Goal: Information Seeking & Learning: Learn about a topic

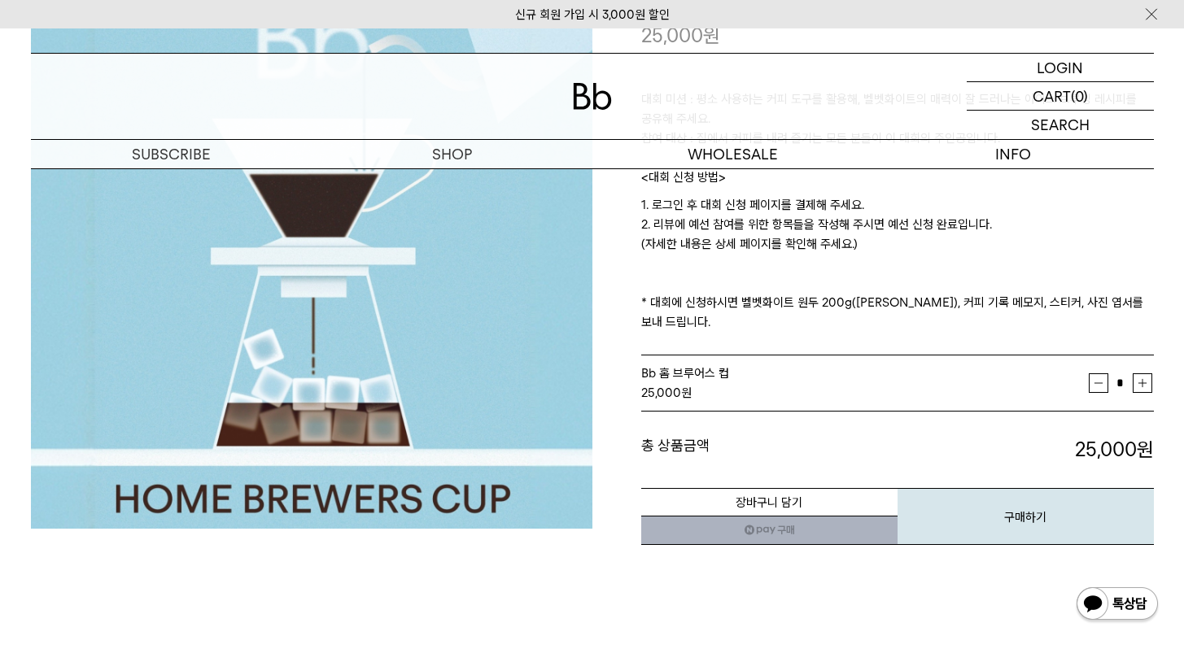
scroll to position [234, 0]
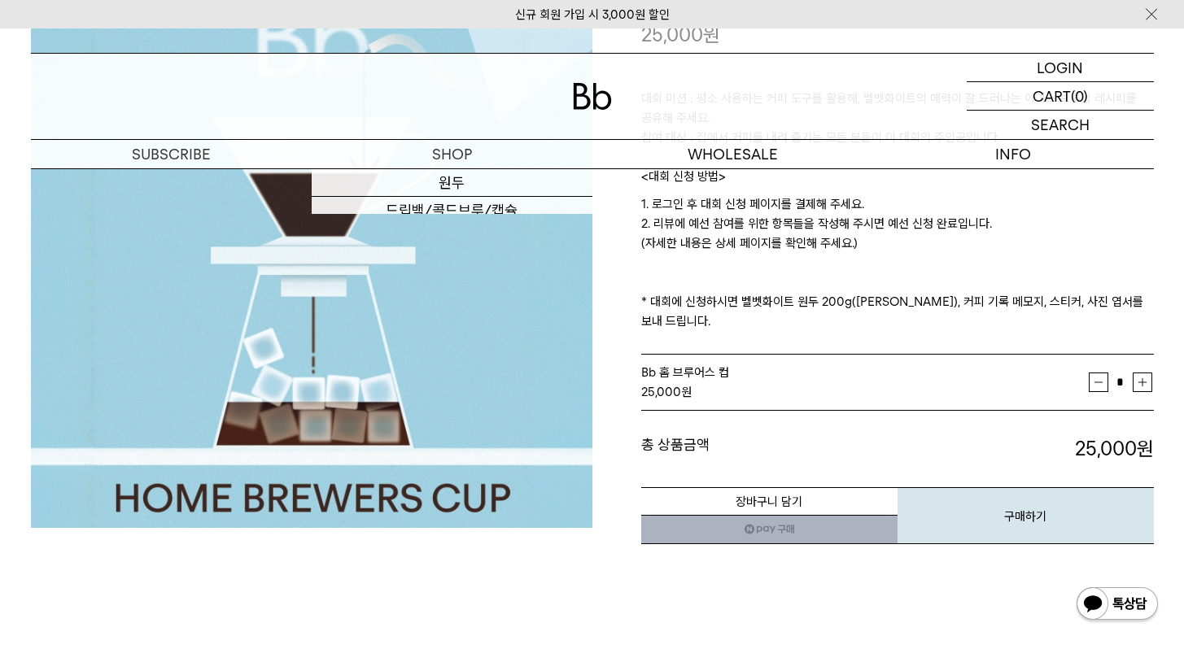
click at [583, 94] on img at bounding box center [592, 96] width 39 height 27
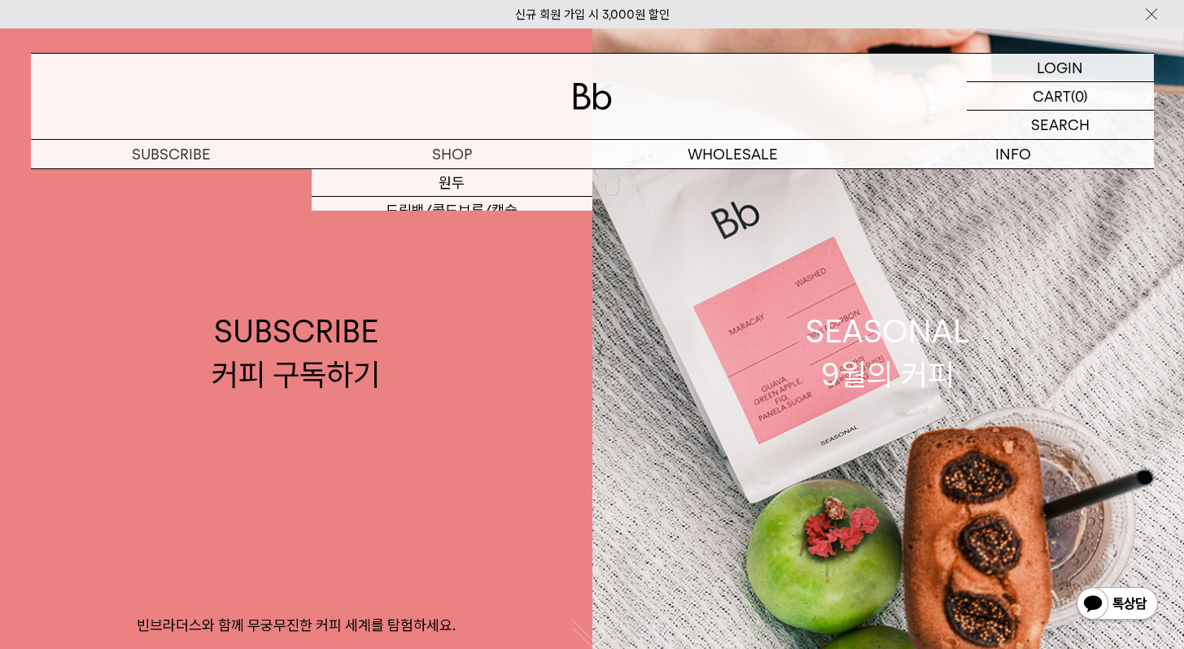
click at [461, 138] on div at bounding box center [592, 96] width 1123 height 85
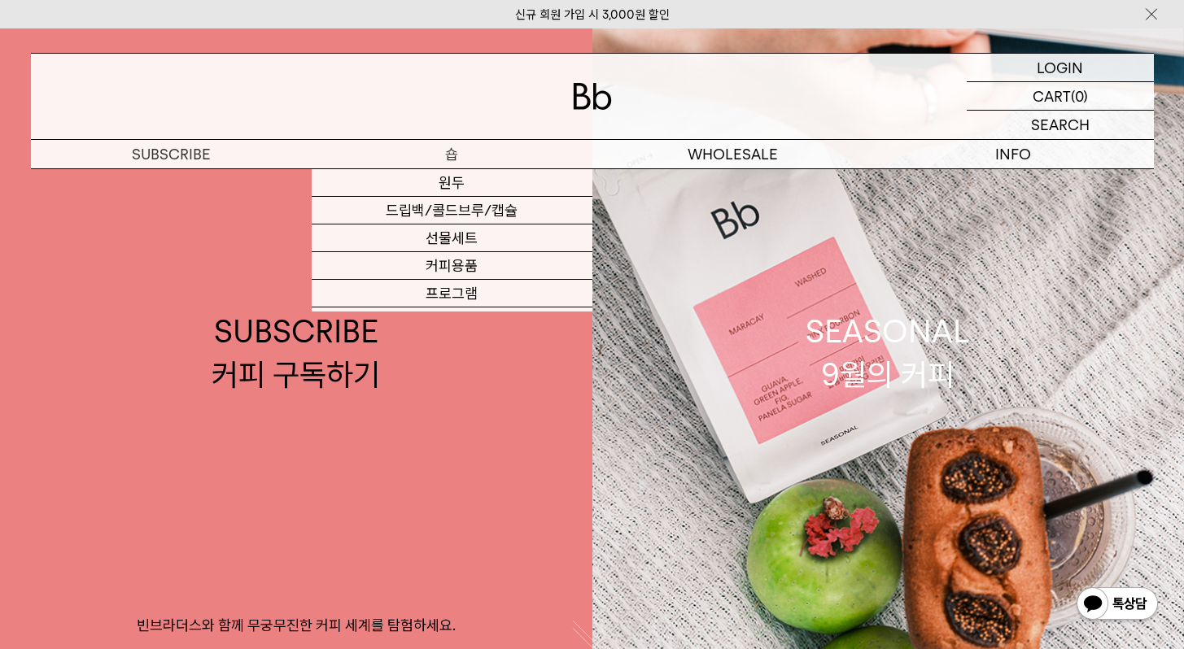
click at [453, 158] on p "숍" at bounding box center [452, 154] width 281 height 28
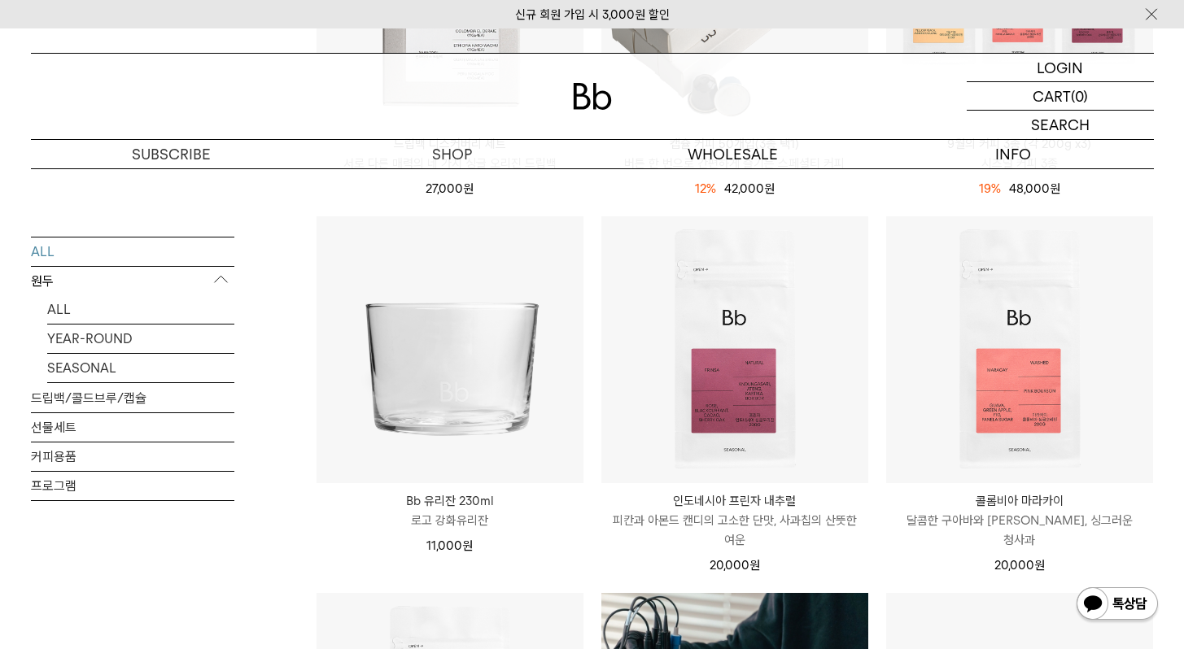
scroll to position [913, 0]
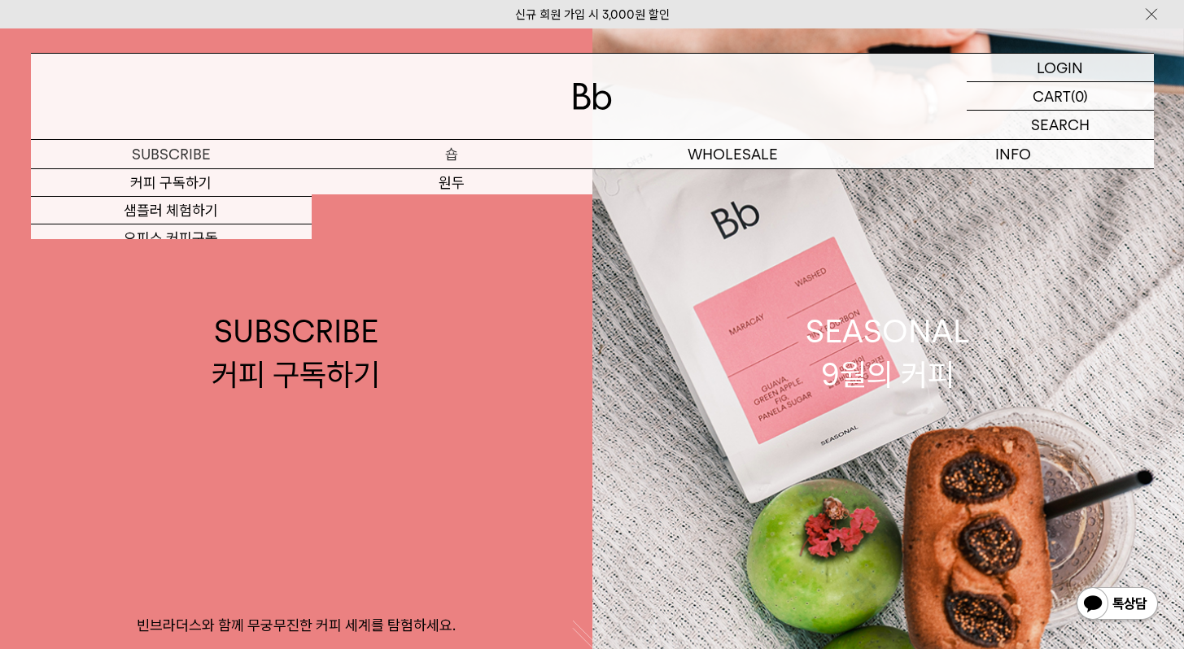
click at [452, 149] on p "숍" at bounding box center [452, 154] width 281 height 28
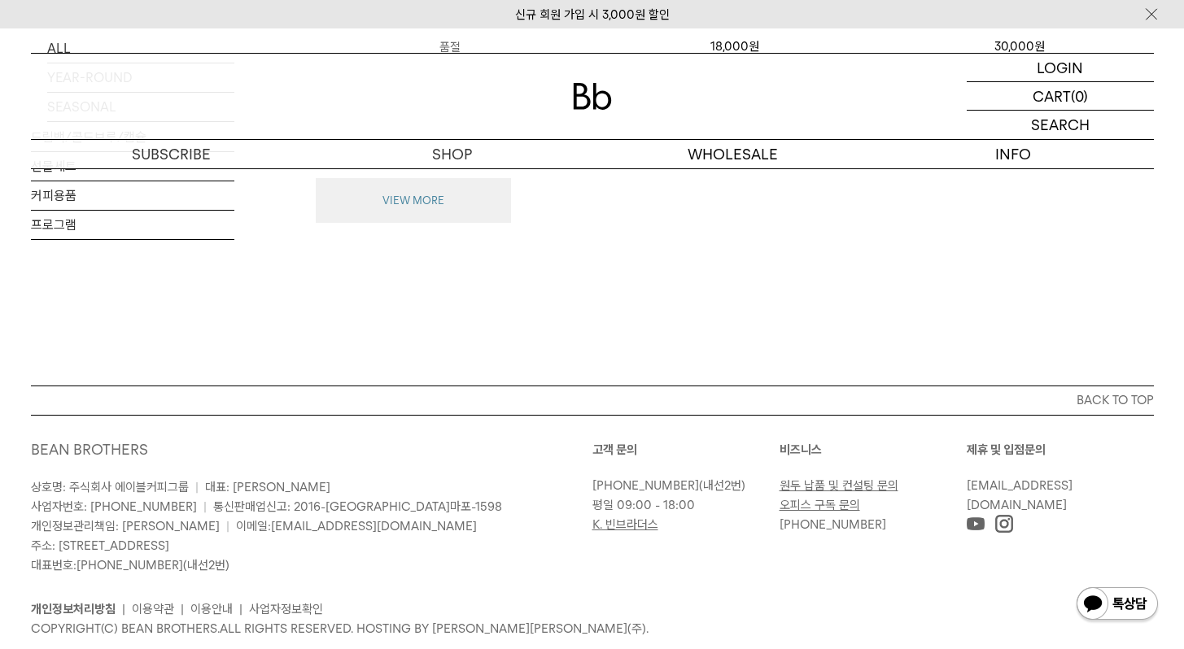
click at [443, 191] on button "VIEW MORE" at bounding box center [413, 201] width 195 height 46
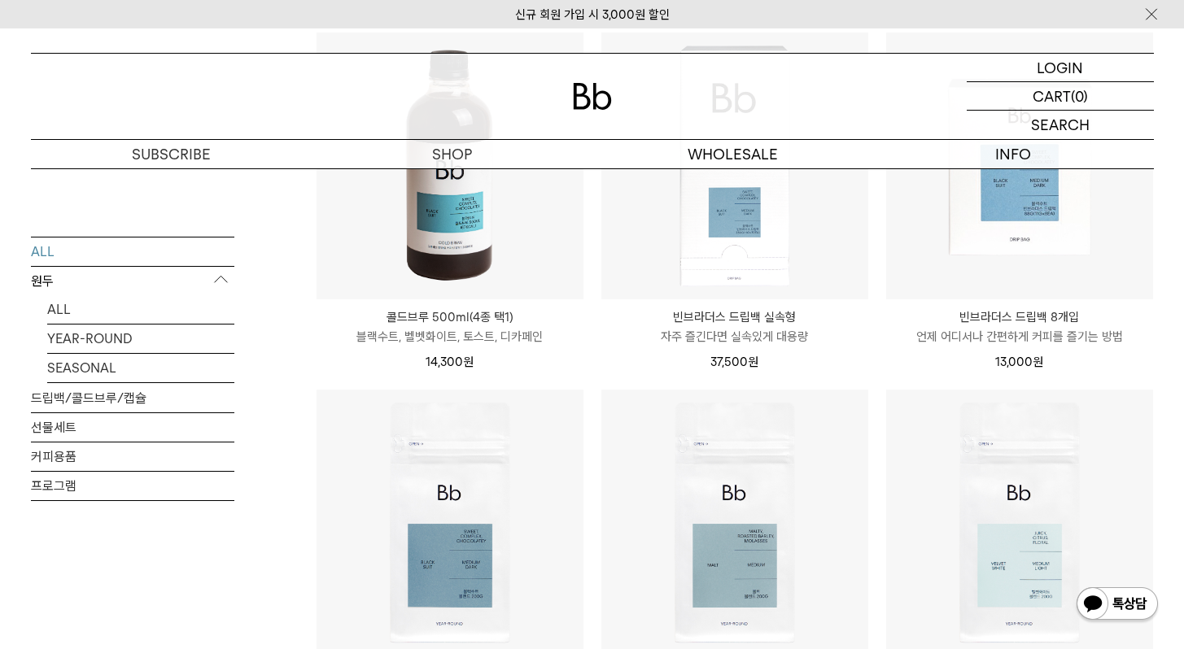
scroll to position [2994, 0]
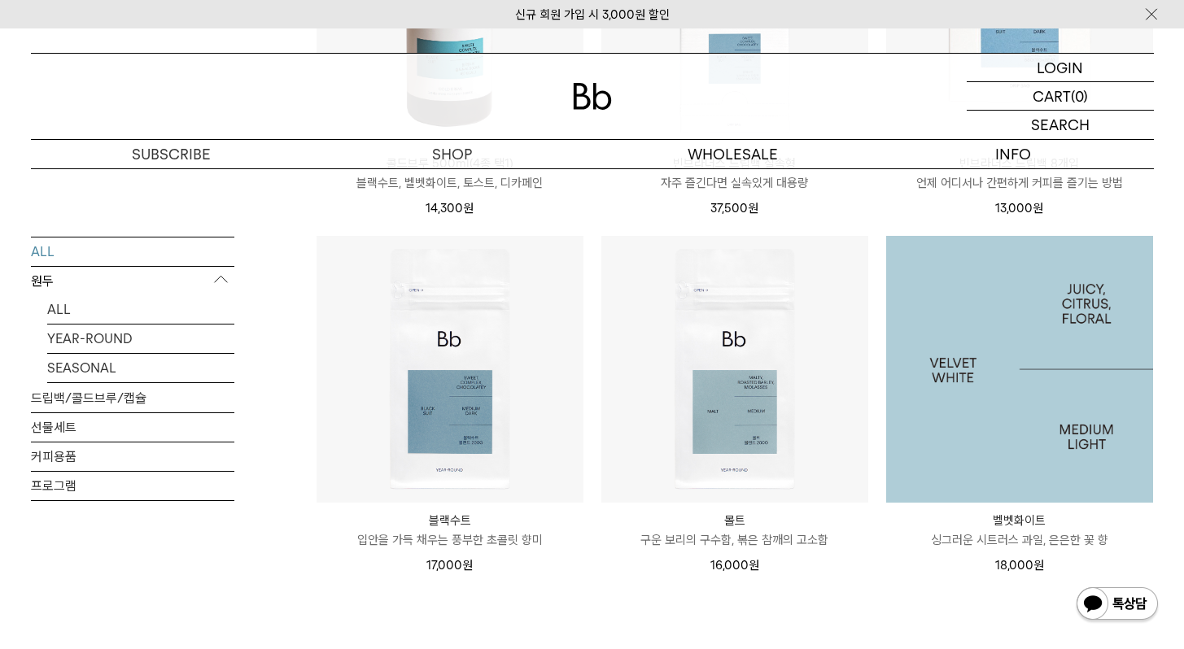
click at [976, 369] on img at bounding box center [1019, 369] width 267 height 267
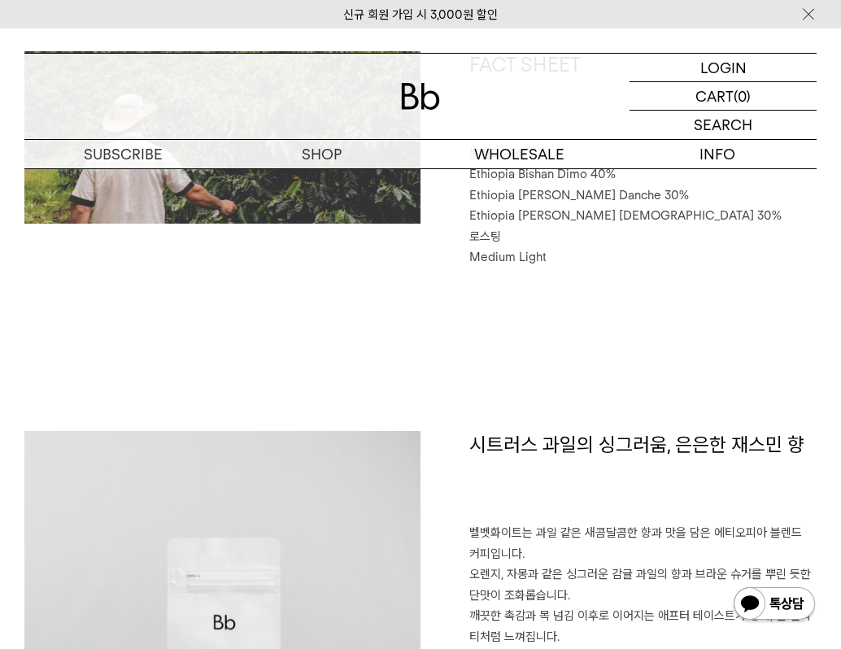
scroll to position [743, 0]
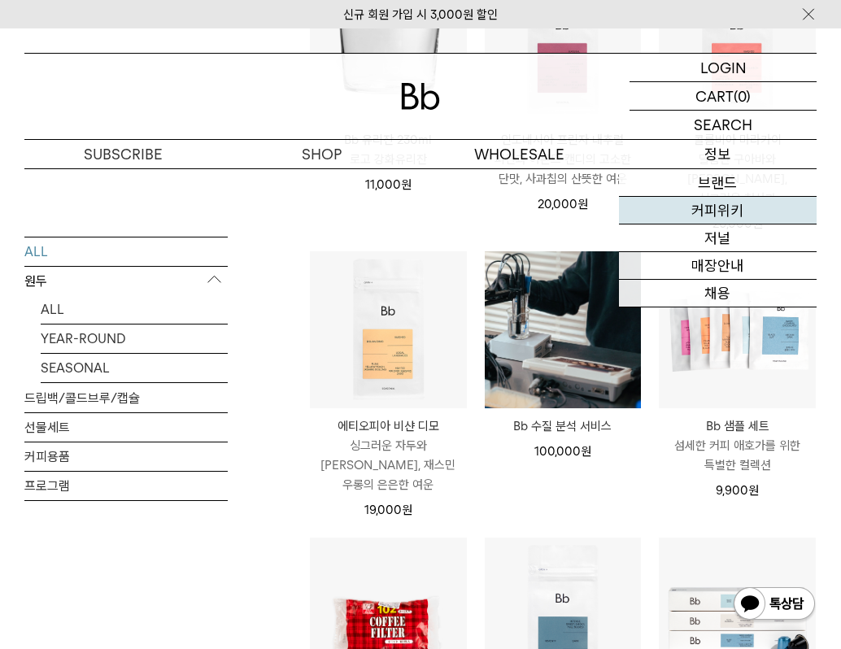
click at [727, 218] on link "커피위키" at bounding box center [718, 211] width 199 height 28
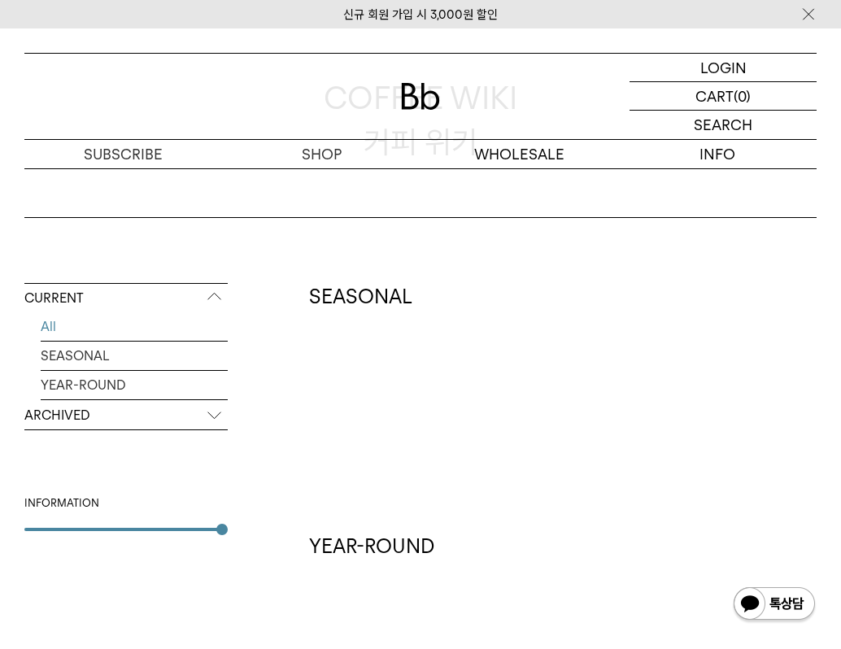
scroll to position [263, 0]
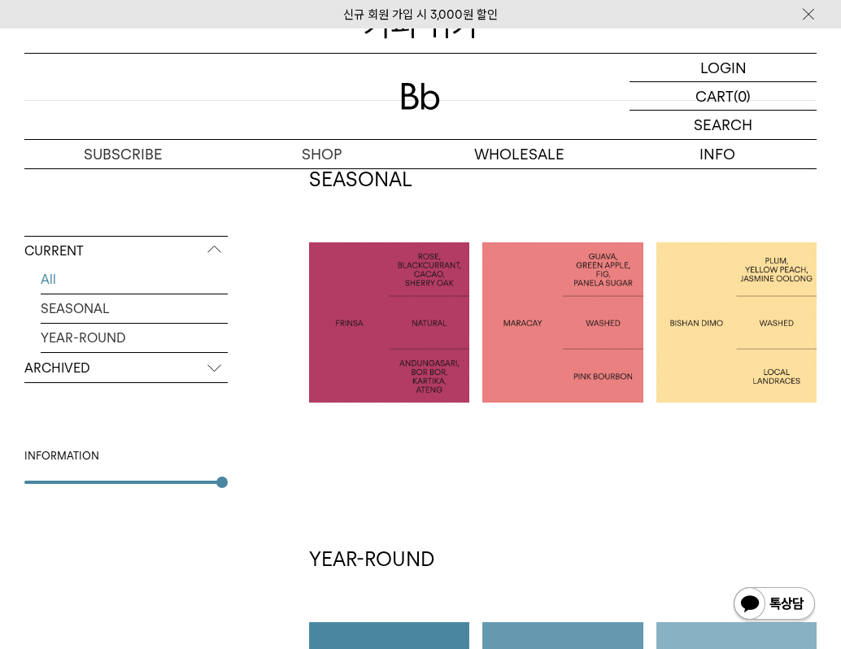
click at [114, 373] on p "ARCHIVED" at bounding box center [125, 368] width 203 height 29
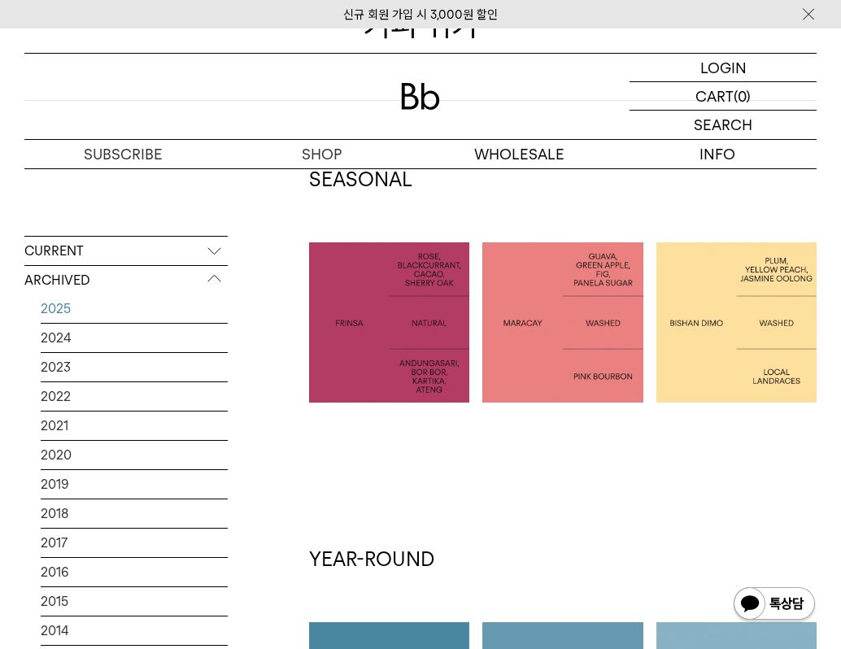
click at [107, 316] on link "2025" at bounding box center [134, 309] width 187 height 28
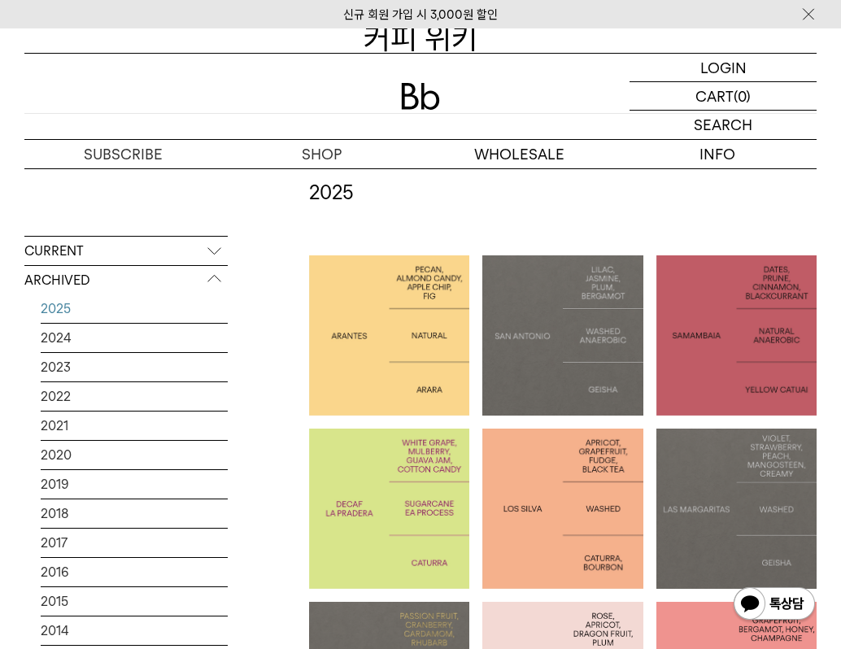
scroll to position [415, 0]
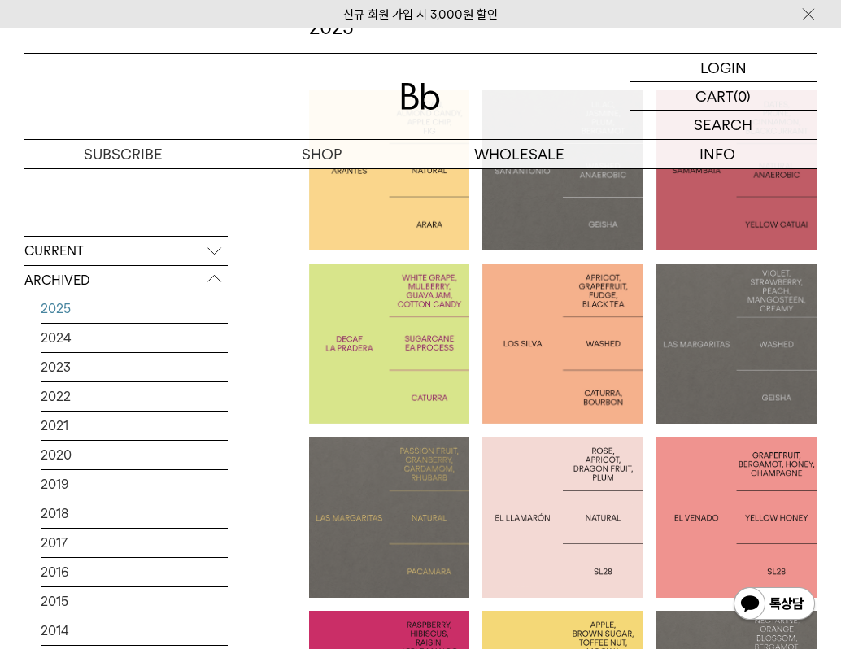
click at [439, 356] on p "COLOMBIA LA PRADERA DECAF" at bounding box center [389, 344] width 160 height 41
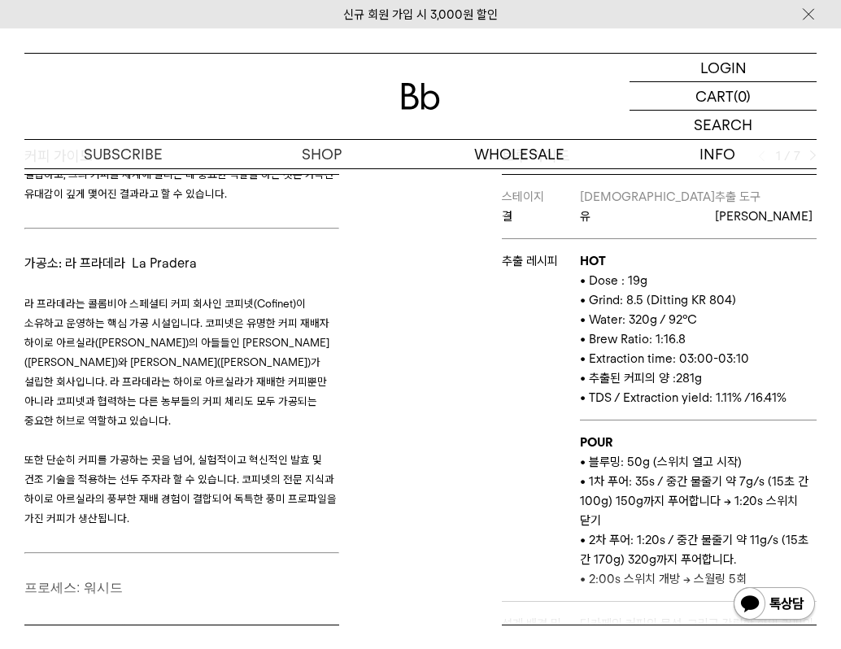
scroll to position [894, 0]
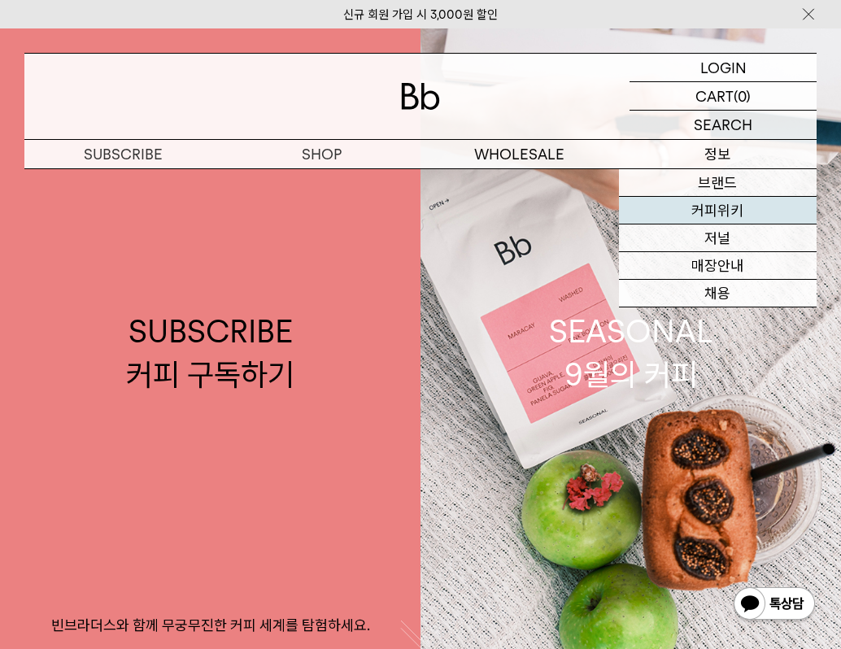
click at [719, 210] on link "커피위키" at bounding box center [718, 211] width 199 height 28
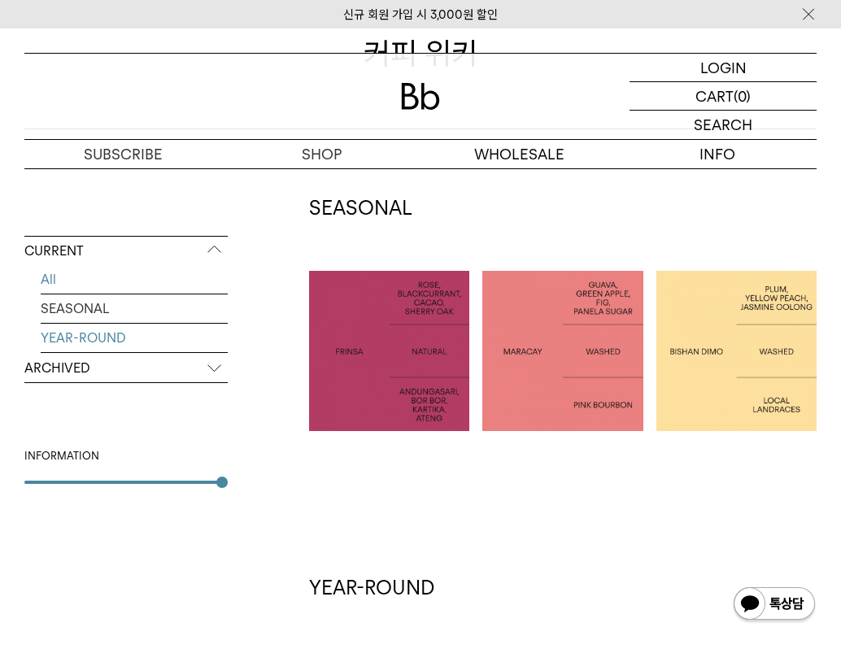
scroll to position [531, 0]
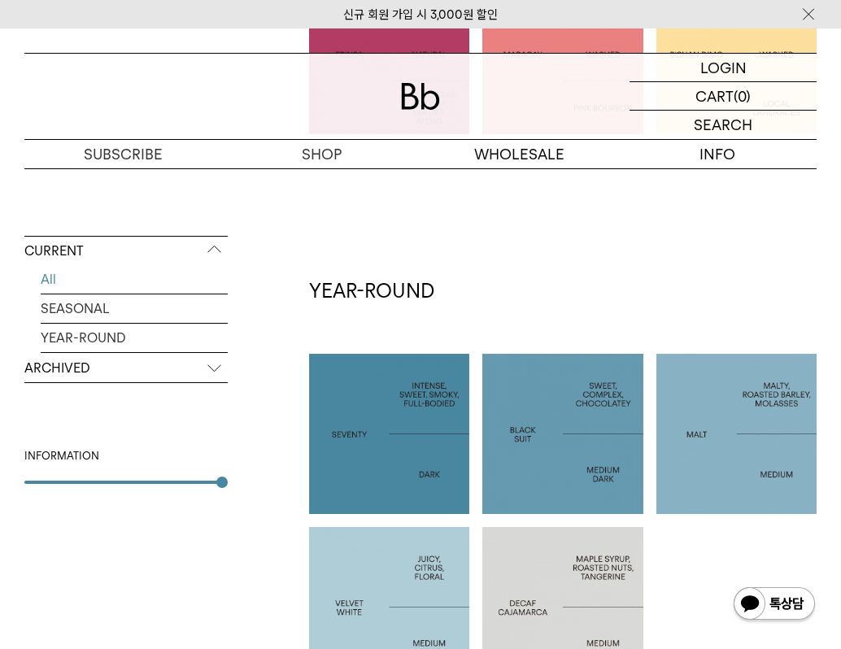
click at [95, 378] on p "ARCHIVED" at bounding box center [125, 368] width 203 height 29
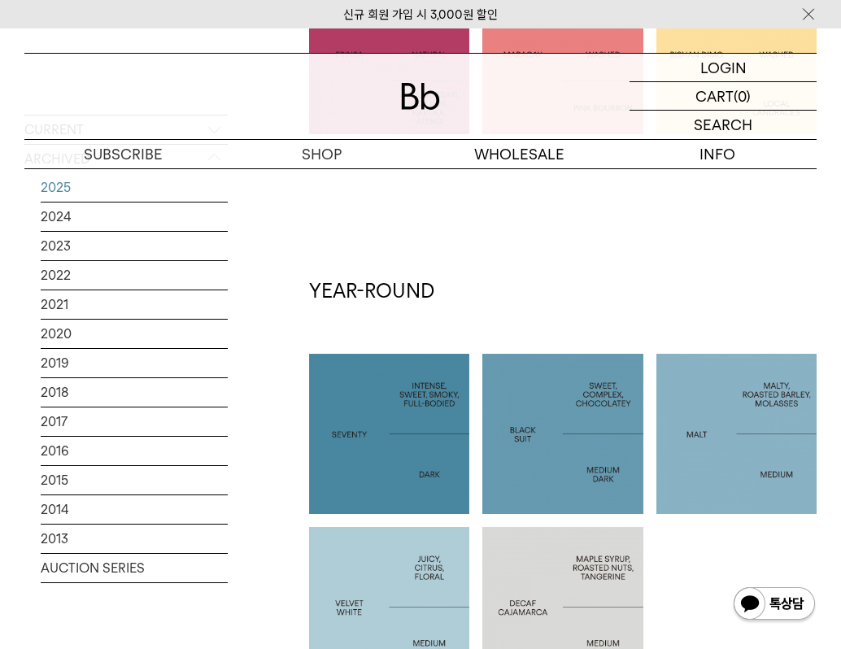
click at [88, 188] on link "2025" at bounding box center [134, 187] width 187 height 28
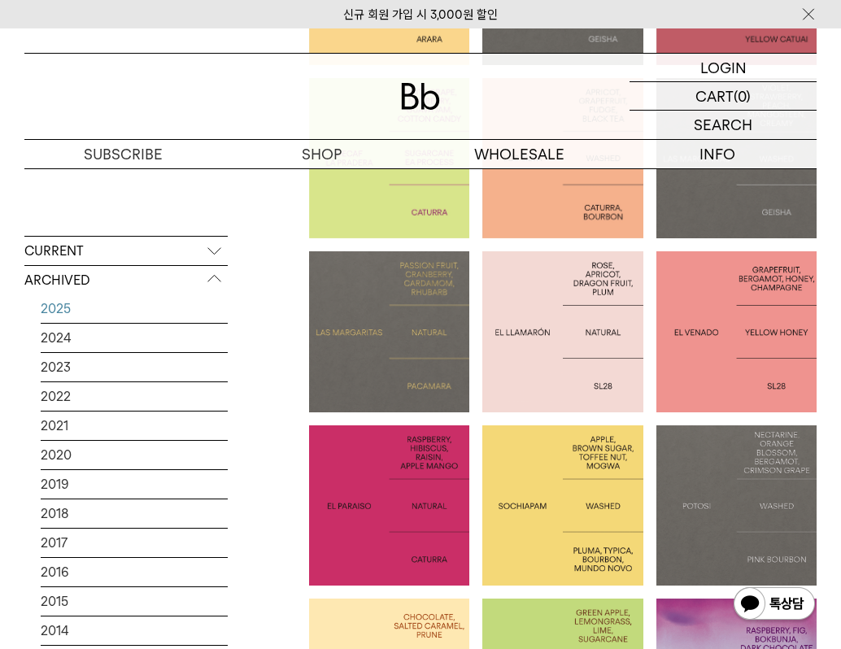
scroll to position [518, 0]
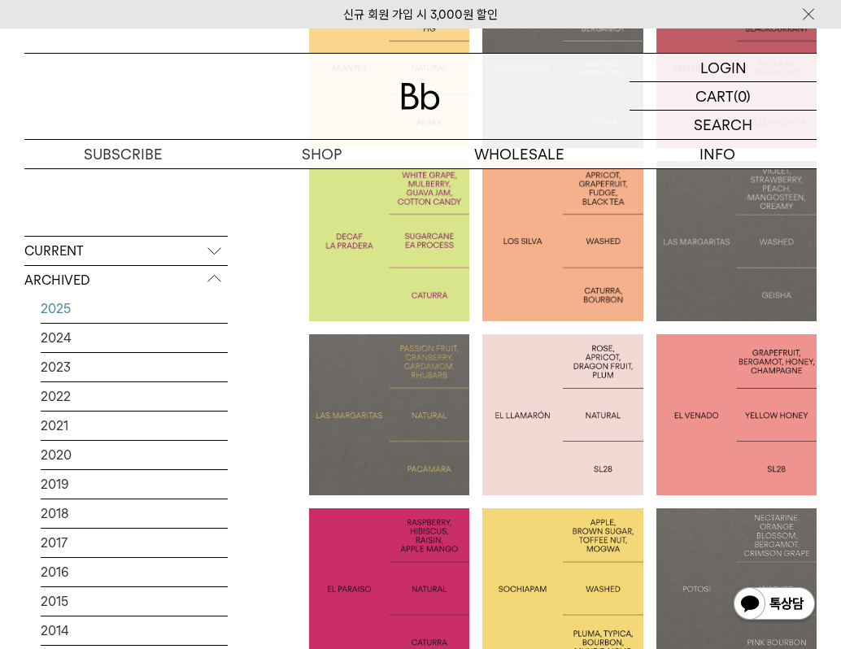
click at [405, 280] on div at bounding box center [389, 241] width 160 height 160
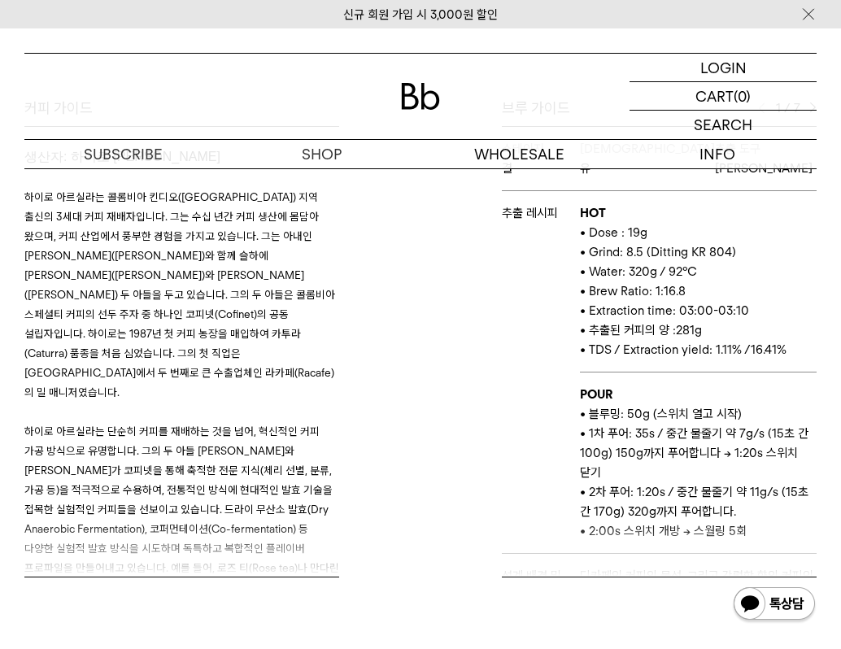
click at [218, 402] on p at bounding box center [181, 412] width 315 height 20
